Goal: Transaction & Acquisition: Purchase product/service

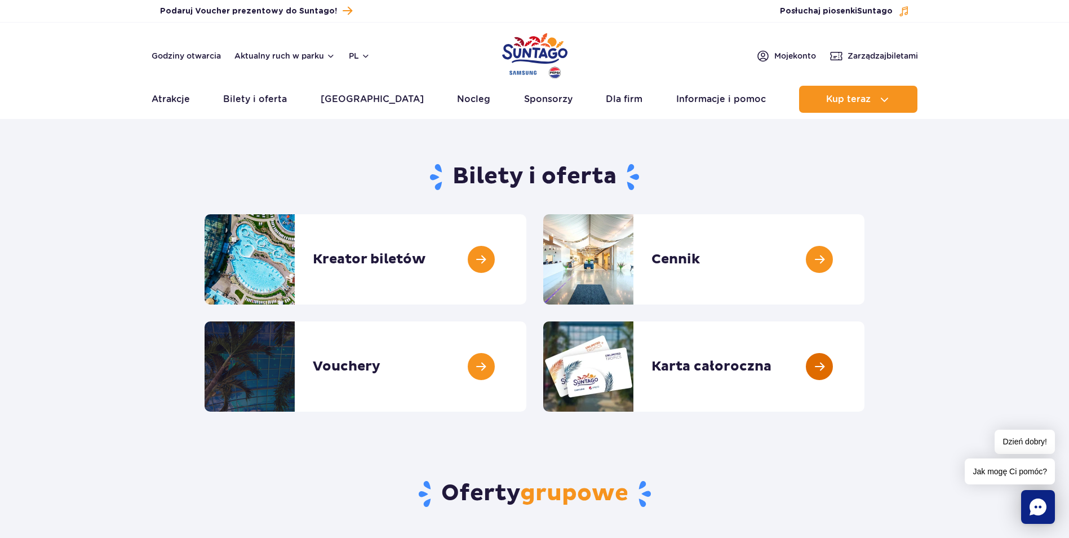
click at [865, 364] on link at bounding box center [865, 366] width 0 height 90
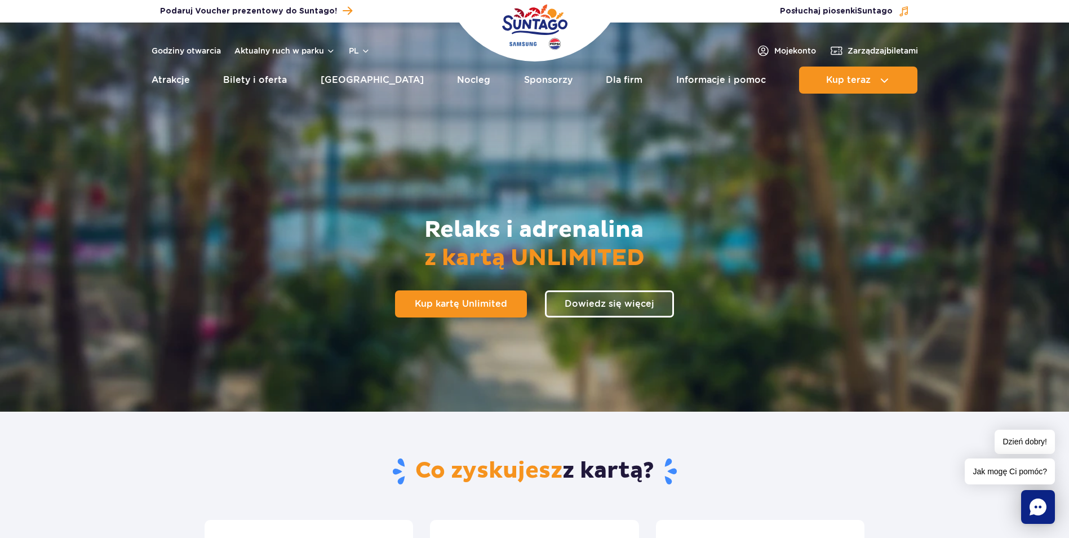
click at [645, 306] on link "Dowiedz się więcej" at bounding box center [609, 303] width 129 height 27
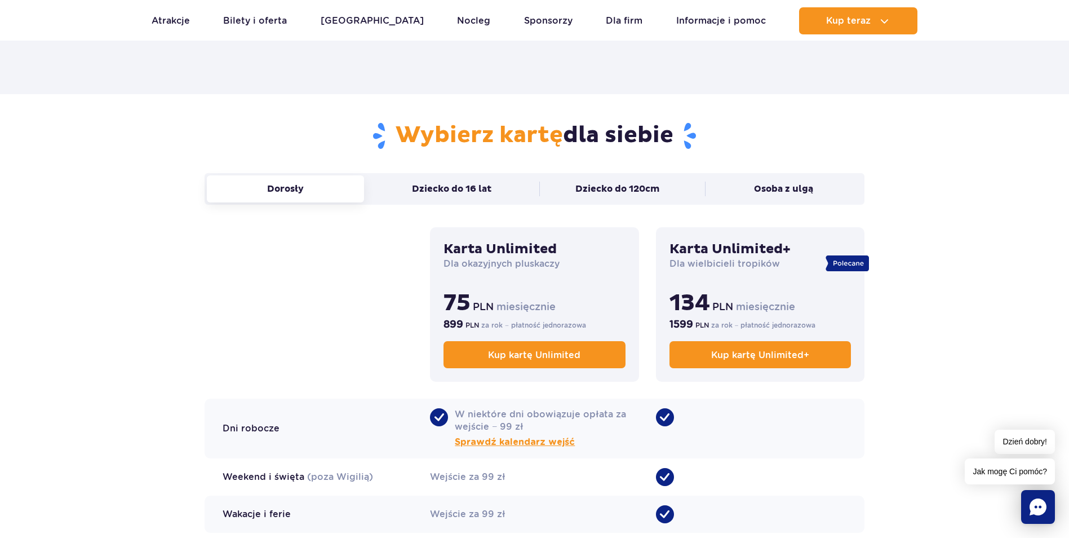
scroll to position [693, 0]
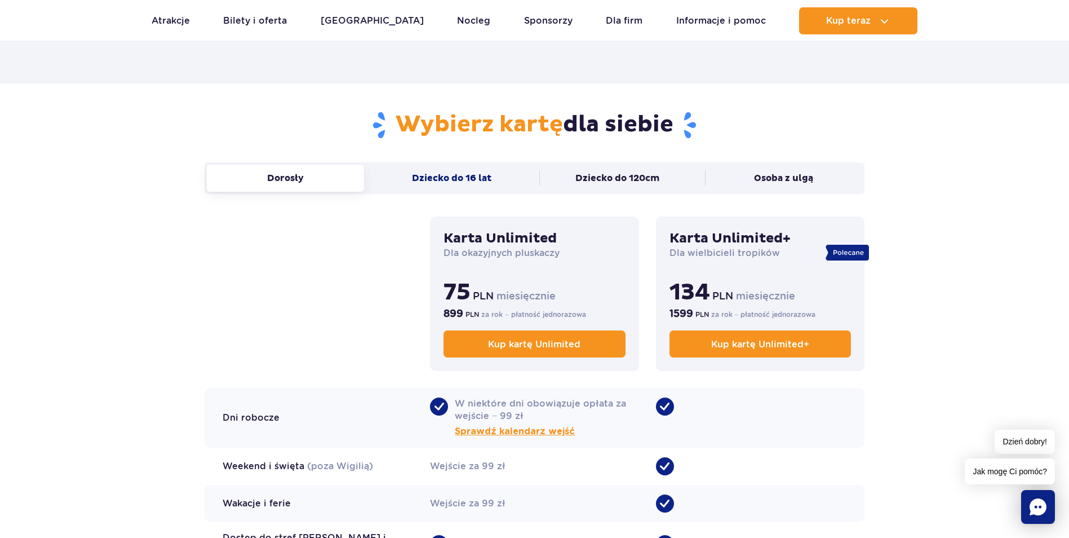
click at [458, 178] on button "Dziecko do 16 lat" at bounding box center [451, 178] width 157 height 27
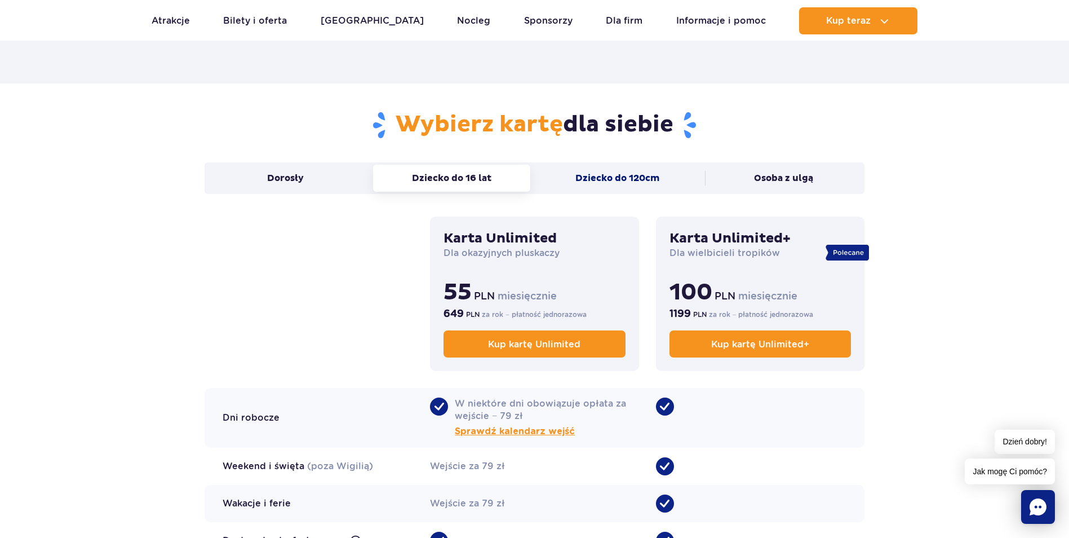
click at [653, 184] on button "Dziecko do 120cm" at bounding box center [618, 178] width 157 height 27
click at [806, 183] on button "Osoba z ulgą" at bounding box center [783, 178] width 157 height 27
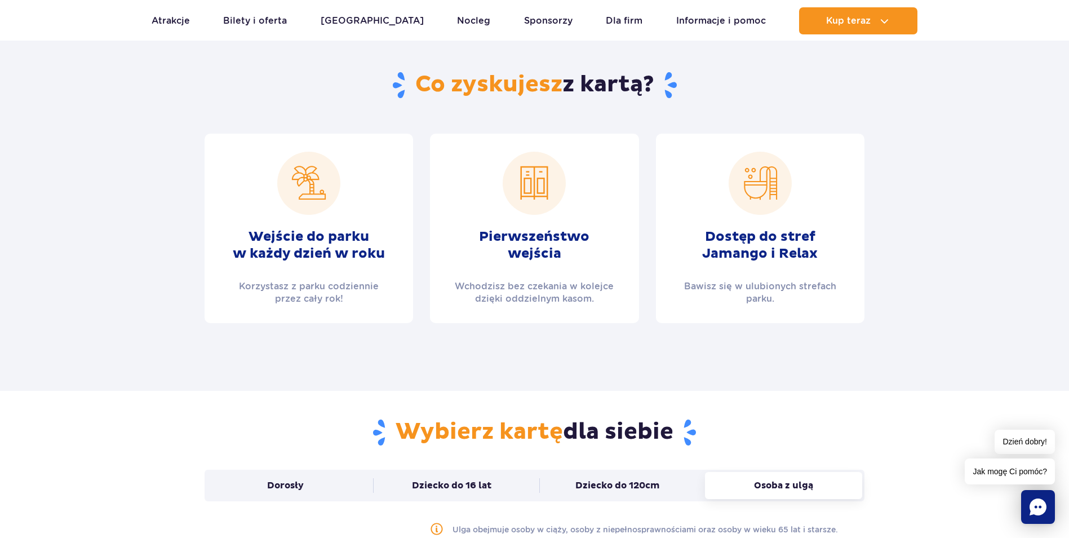
scroll to position [355, 0]
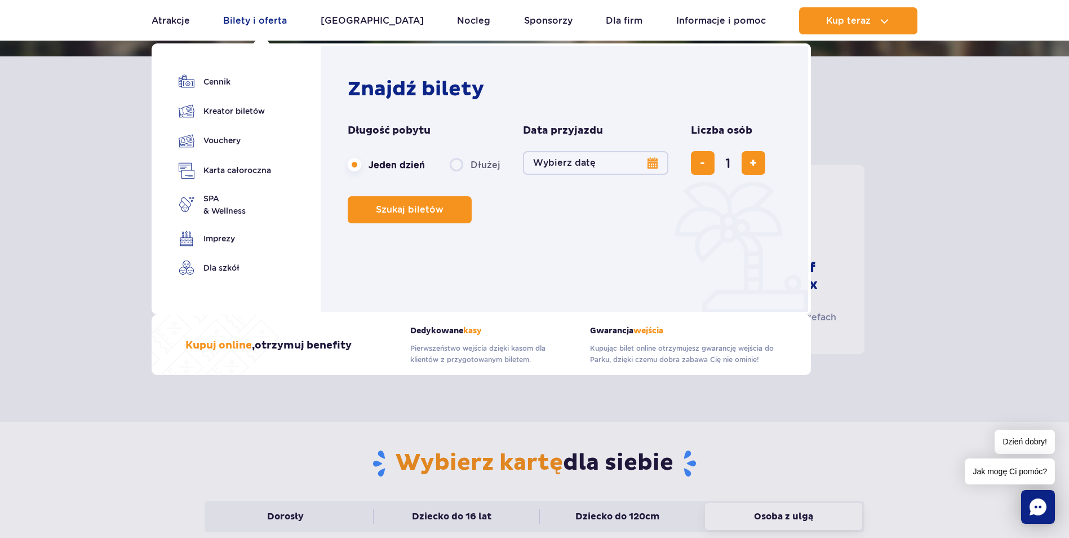
click at [244, 19] on link "Bilety i oferta" at bounding box center [255, 20] width 64 height 27
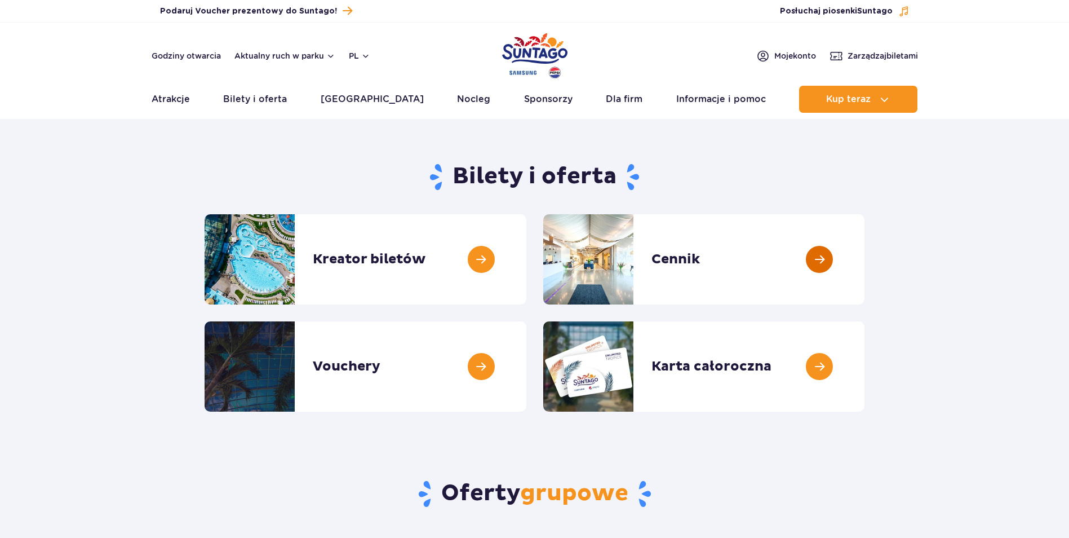
click at [865, 260] on link at bounding box center [865, 259] width 0 height 90
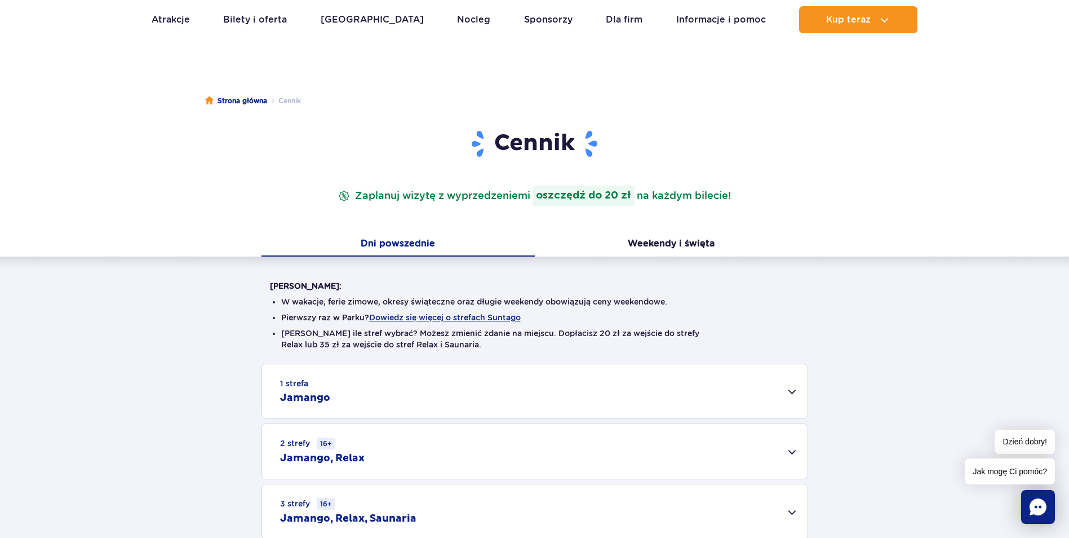
scroll to position [113, 0]
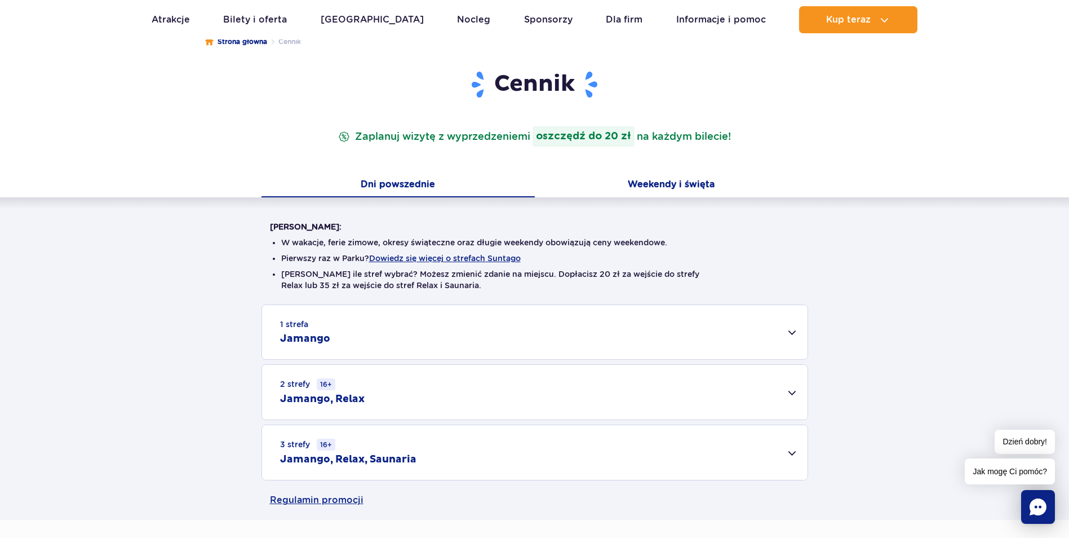
click at [672, 183] on button "Weekendy i święta" at bounding box center [671, 186] width 273 height 24
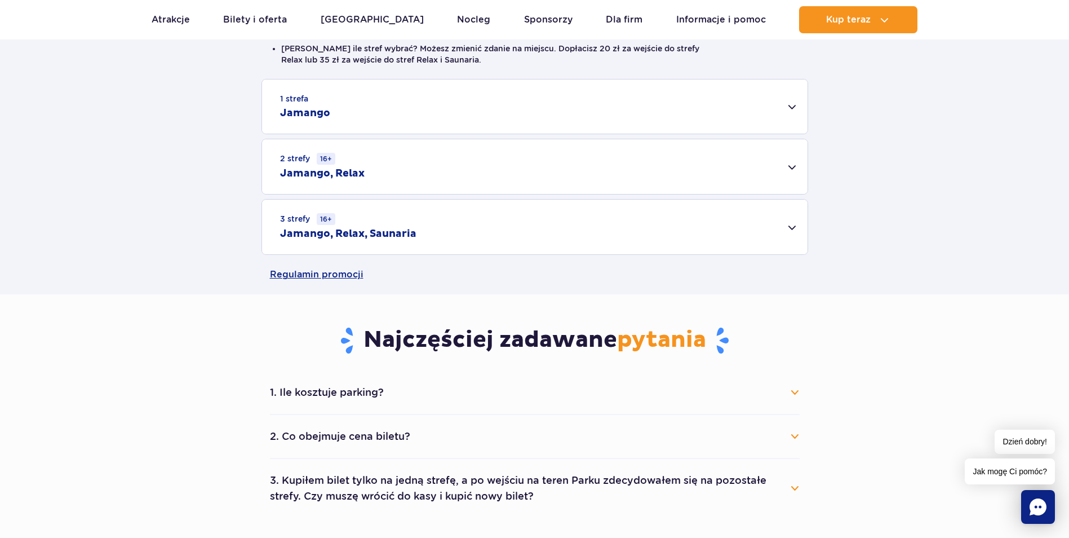
click at [388, 232] on h2 "Jamango, Relax, Saunaria" at bounding box center [348, 234] width 136 height 14
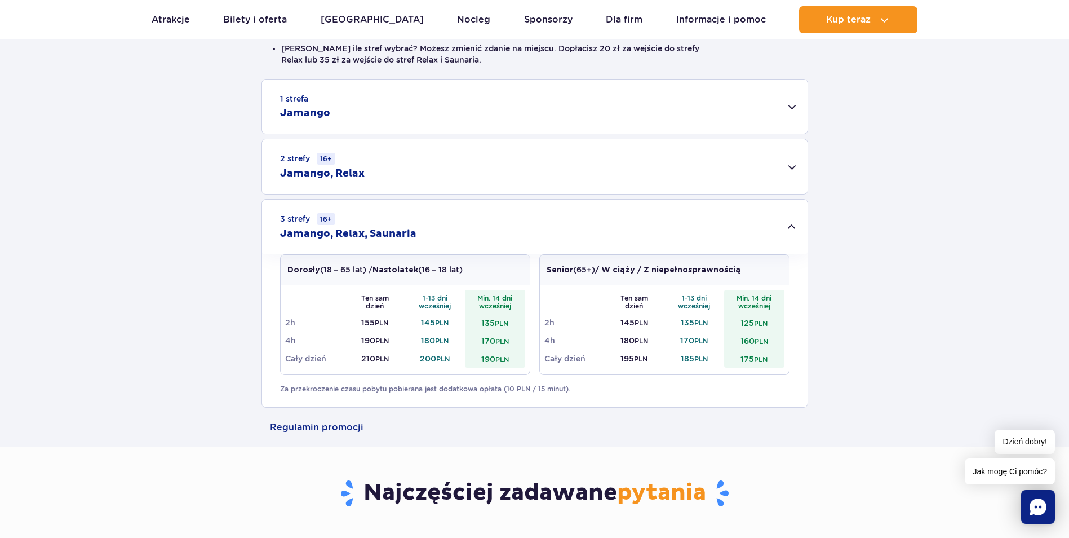
click at [355, 170] on h2 "Jamango, Relax" at bounding box center [322, 174] width 85 height 14
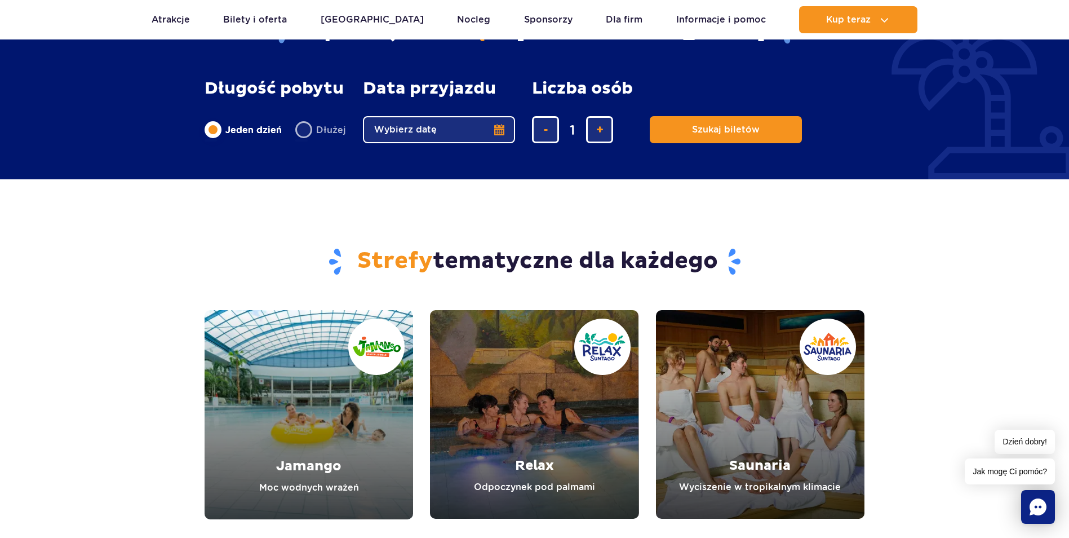
scroll to position [1127, 0]
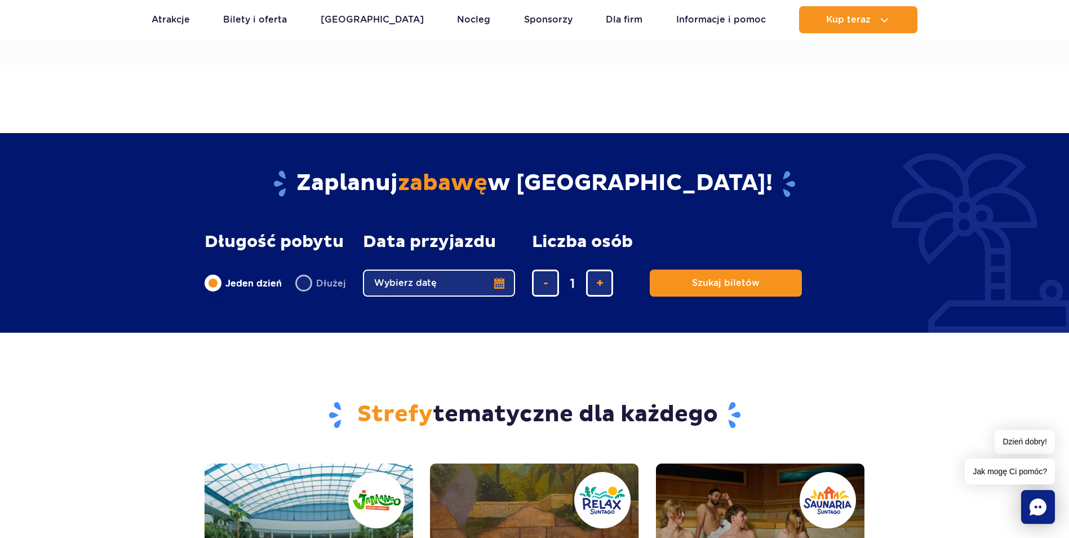
click at [504, 286] on button "Wybierz datę" at bounding box center [439, 282] width 152 height 27
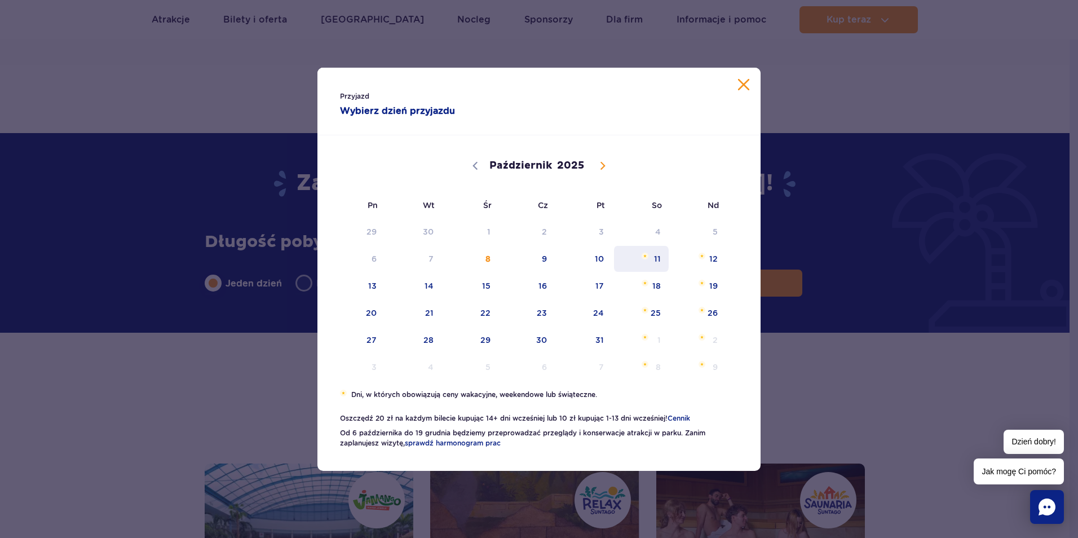
click at [659, 262] on span "11" at bounding box center [641, 259] width 57 height 26
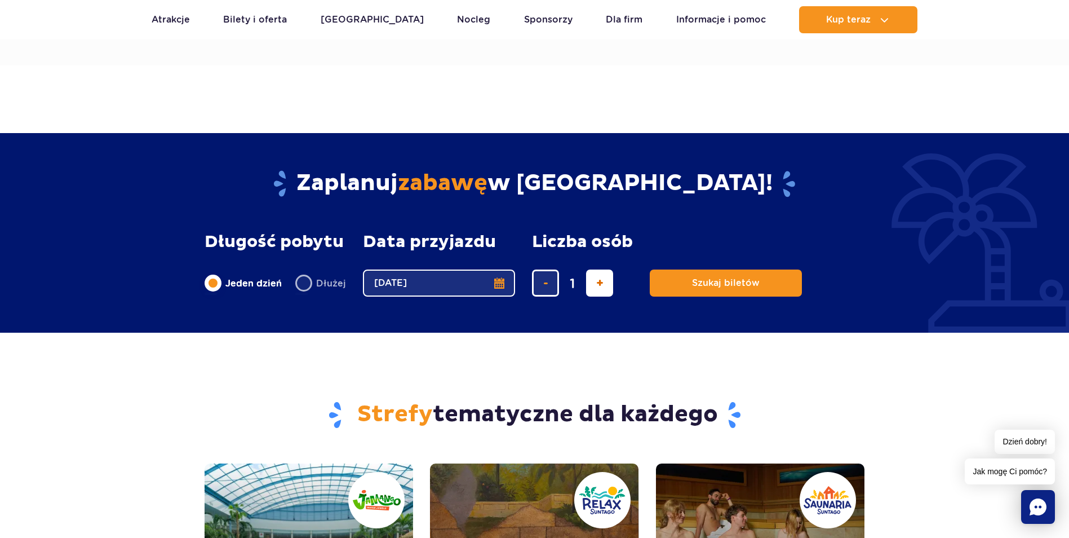
click at [604, 286] on button "dodaj bilet" at bounding box center [599, 282] width 27 height 27
type input "4"
click at [745, 286] on span "Szukaj biletów" at bounding box center [722, 283] width 68 height 10
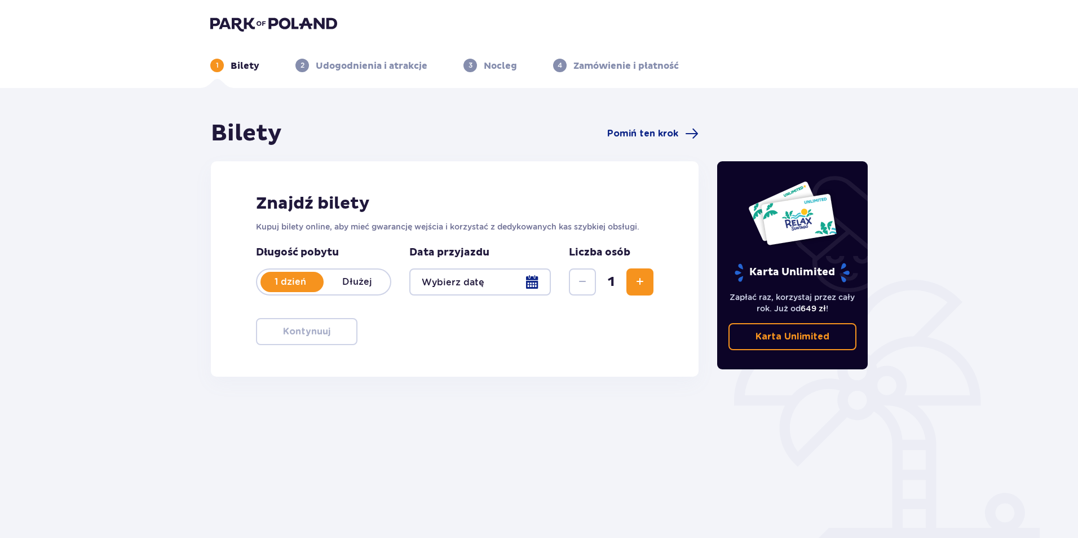
type input "[DATE]"
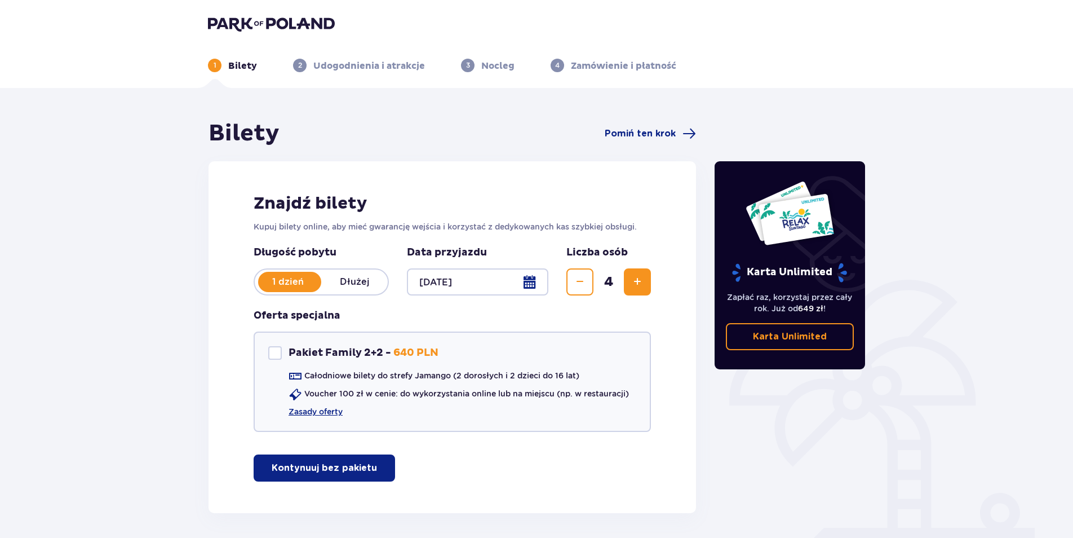
scroll to position [43, 0]
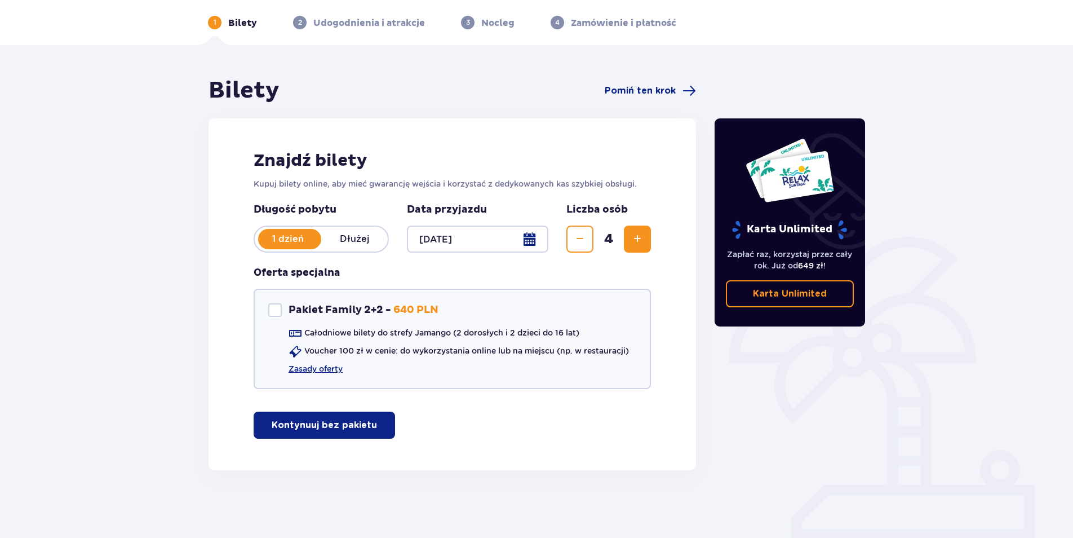
drag, startPoint x: 330, startPoint y: 426, endPoint x: 422, endPoint y: 435, distance: 92.3
click at [346, 438] on button "Kontynuuj bez pakietu" at bounding box center [324, 425] width 141 height 27
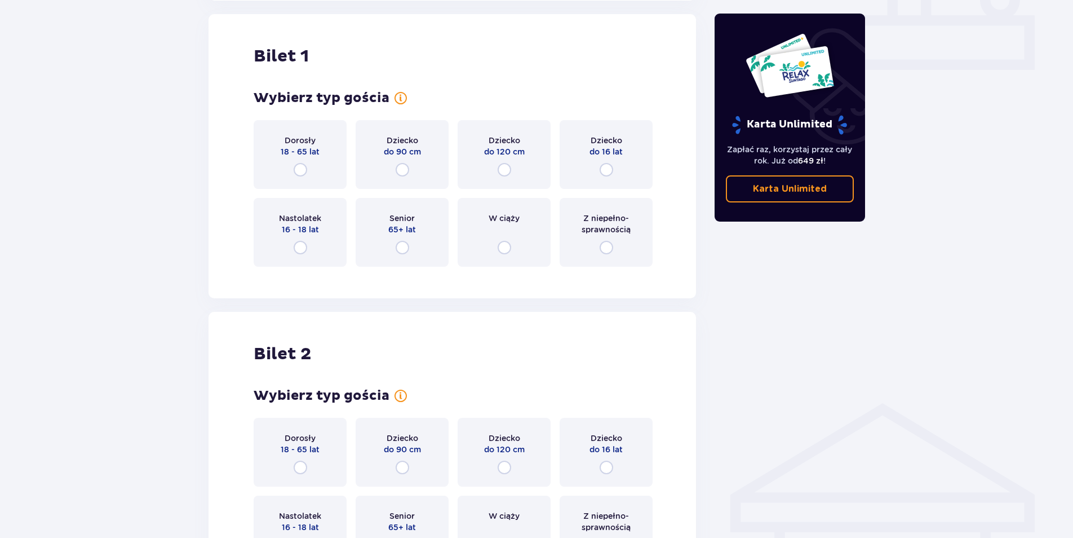
scroll to position [513, 0]
click at [610, 250] on input "radio" at bounding box center [607, 247] width 14 height 14
radio input "true"
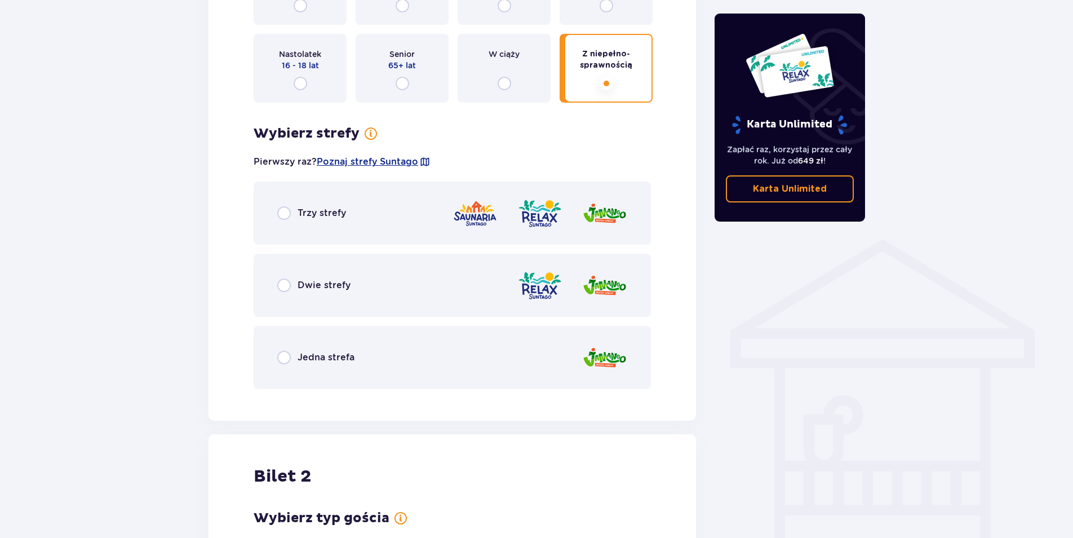
scroll to position [675, 0]
click at [280, 292] on input "radio" at bounding box center [284, 287] width 14 height 14
radio input "true"
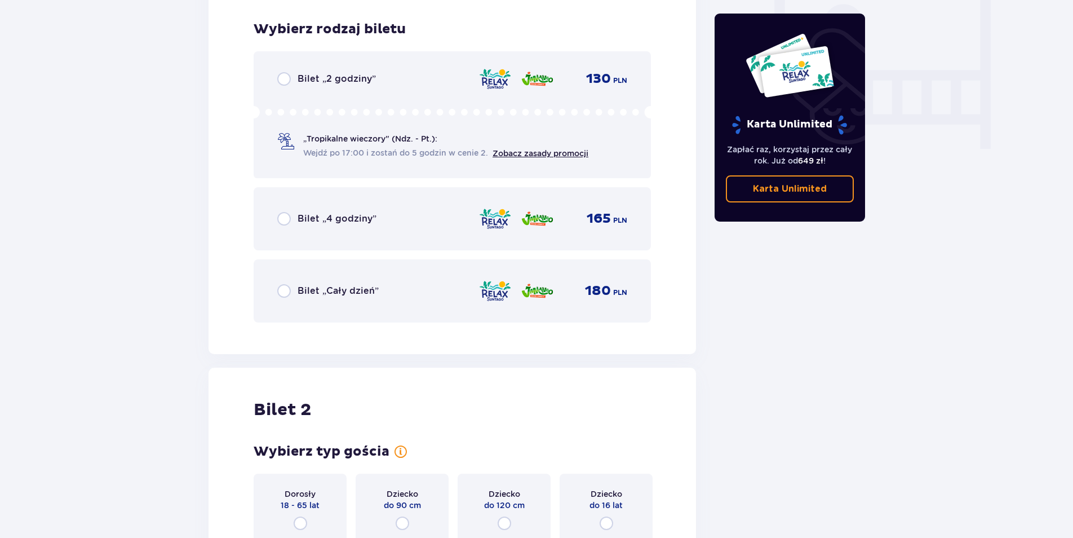
scroll to position [1074, 0]
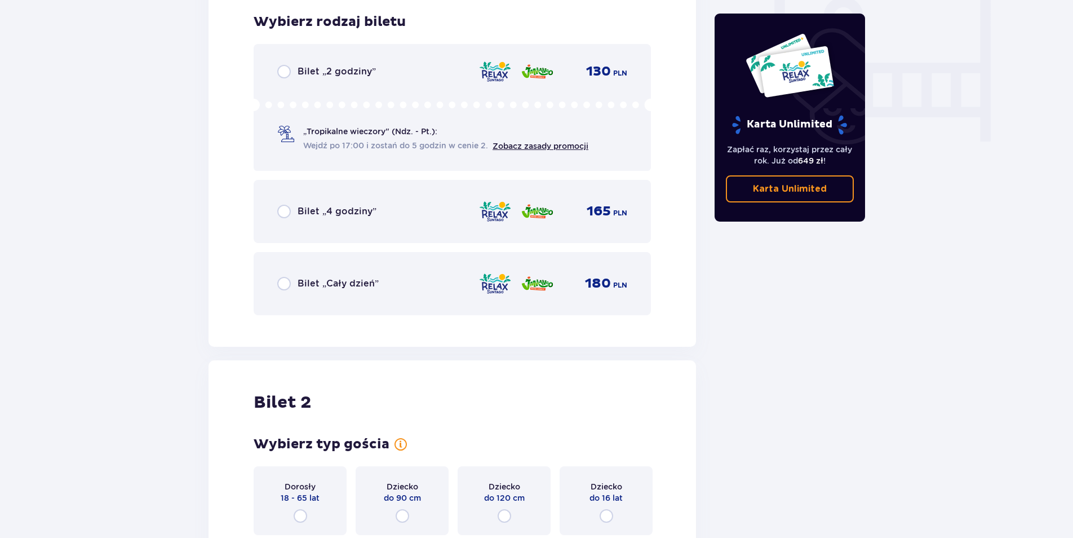
click at [285, 281] on input "radio" at bounding box center [284, 284] width 14 height 14
radio input "true"
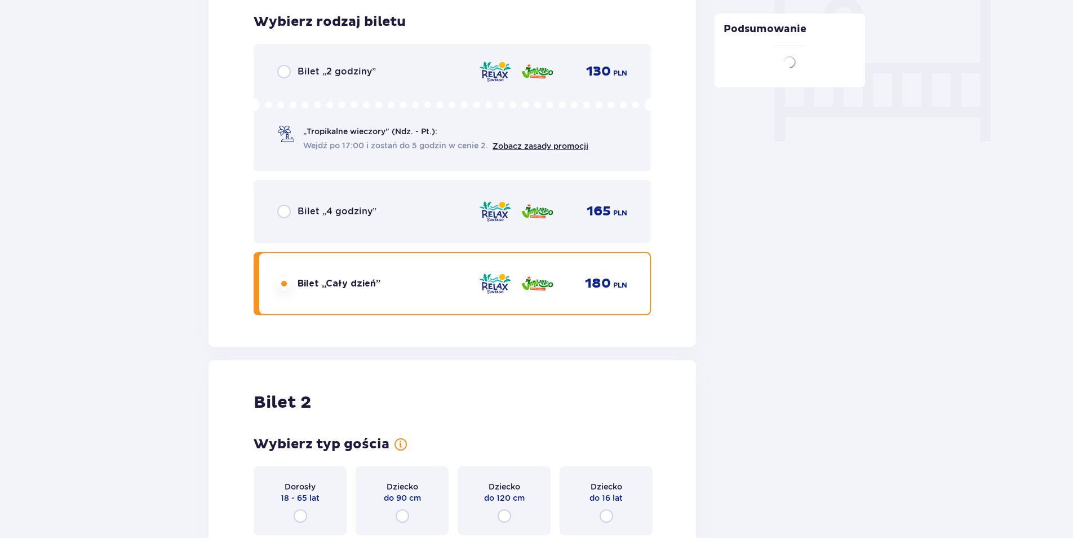
scroll to position [1421, 0]
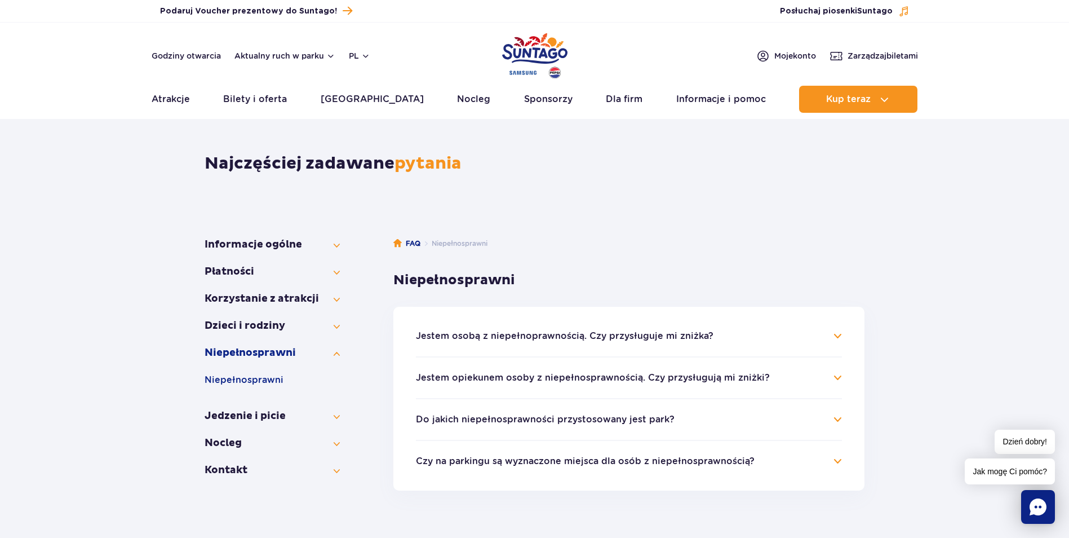
click at [836, 337] on h4 "Jestem osobą z niepełnoprawnością. Czy przysługuje mi zniżka?" at bounding box center [629, 336] width 426 height 14
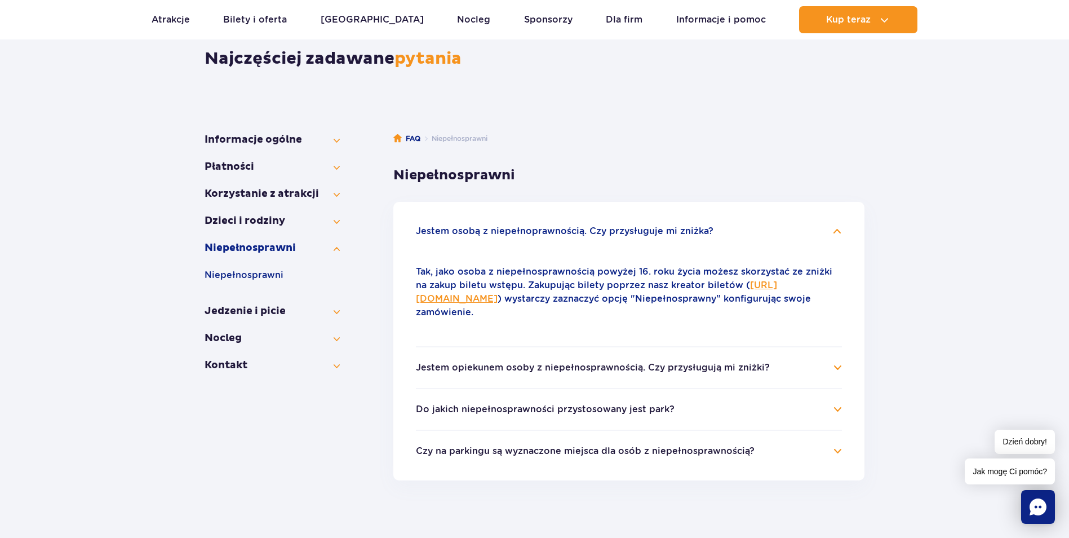
scroll to position [169, 0]
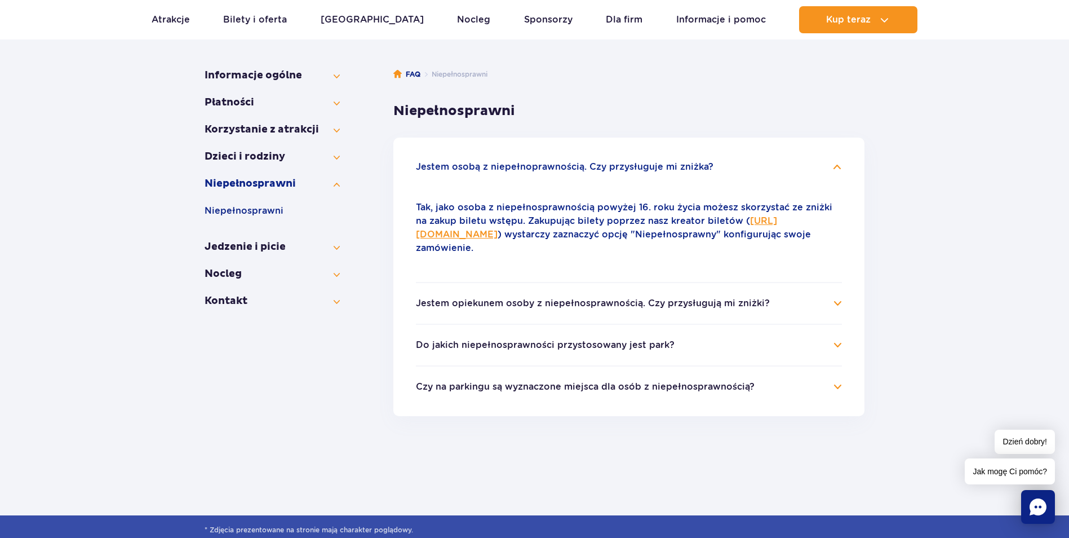
click at [833, 302] on h4 "Jestem opiekunem osoby z niepełnosprawnością. Czy przysługują mi zniżki?" at bounding box center [629, 304] width 426 height 14
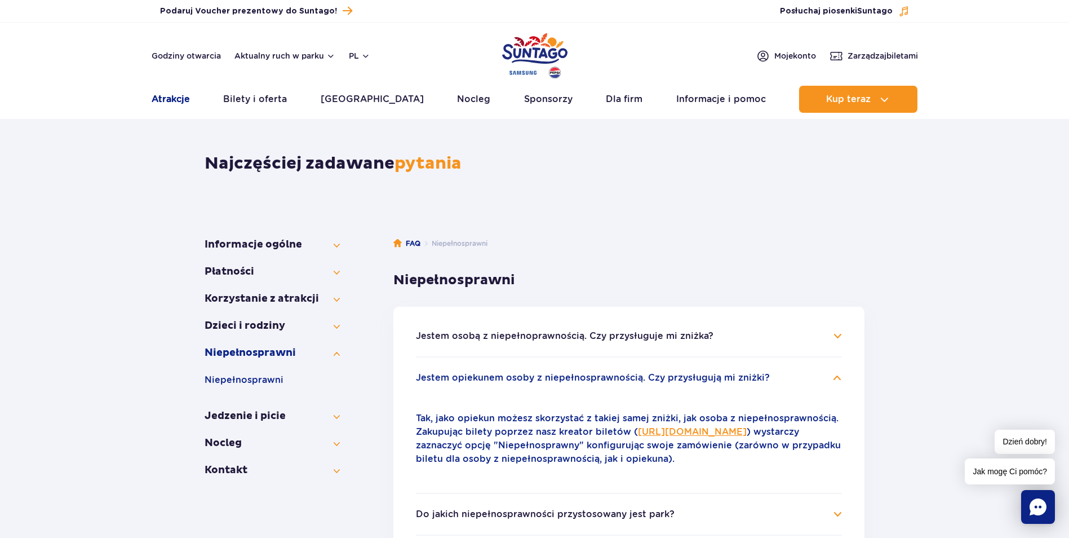
click at [186, 99] on link "Atrakcje" at bounding box center [171, 99] width 38 height 27
